Goal: Task Accomplishment & Management: Complete application form

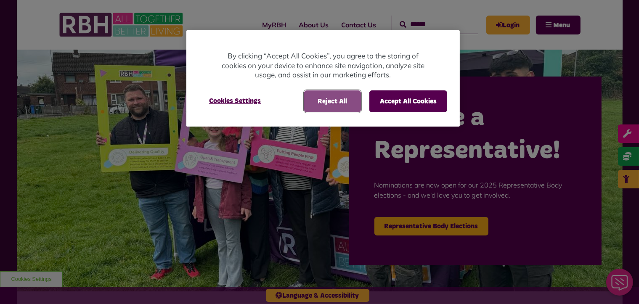
click at [312, 99] on button "Reject All" at bounding box center [332, 101] width 57 height 22
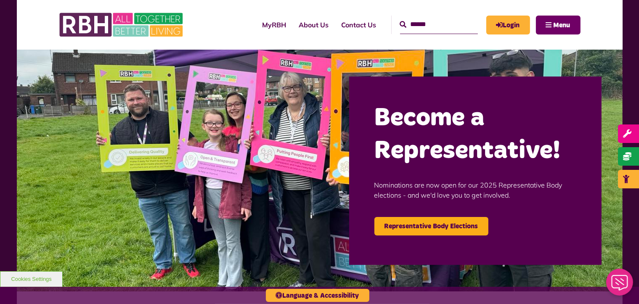
click at [559, 28] on span "Menu" at bounding box center [561, 25] width 17 height 7
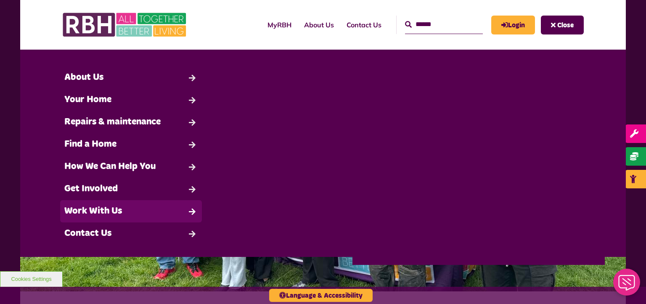
click at [95, 212] on link "Work With Us" at bounding box center [131, 211] width 142 height 22
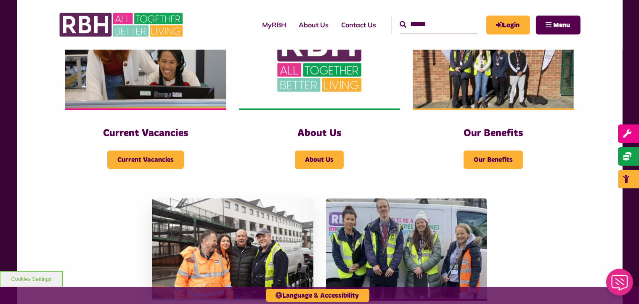
scroll to position [210, 0]
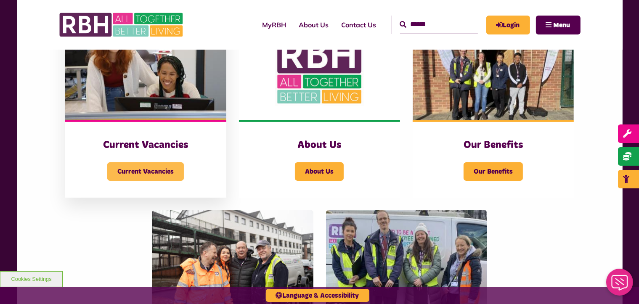
click at [139, 172] on span "Current Vacancies" at bounding box center [145, 171] width 77 height 18
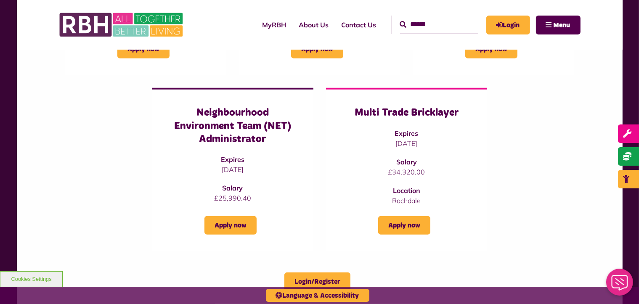
scroll to position [673, 0]
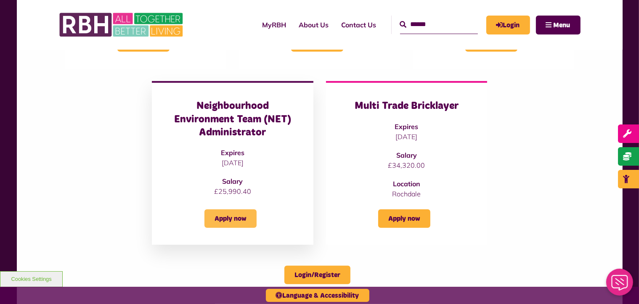
click at [238, 209] on link "Apply now" at bounding box center [230, 218] width 52 height 18
